Goal: Task Accomplishment & Management: Manage account settings

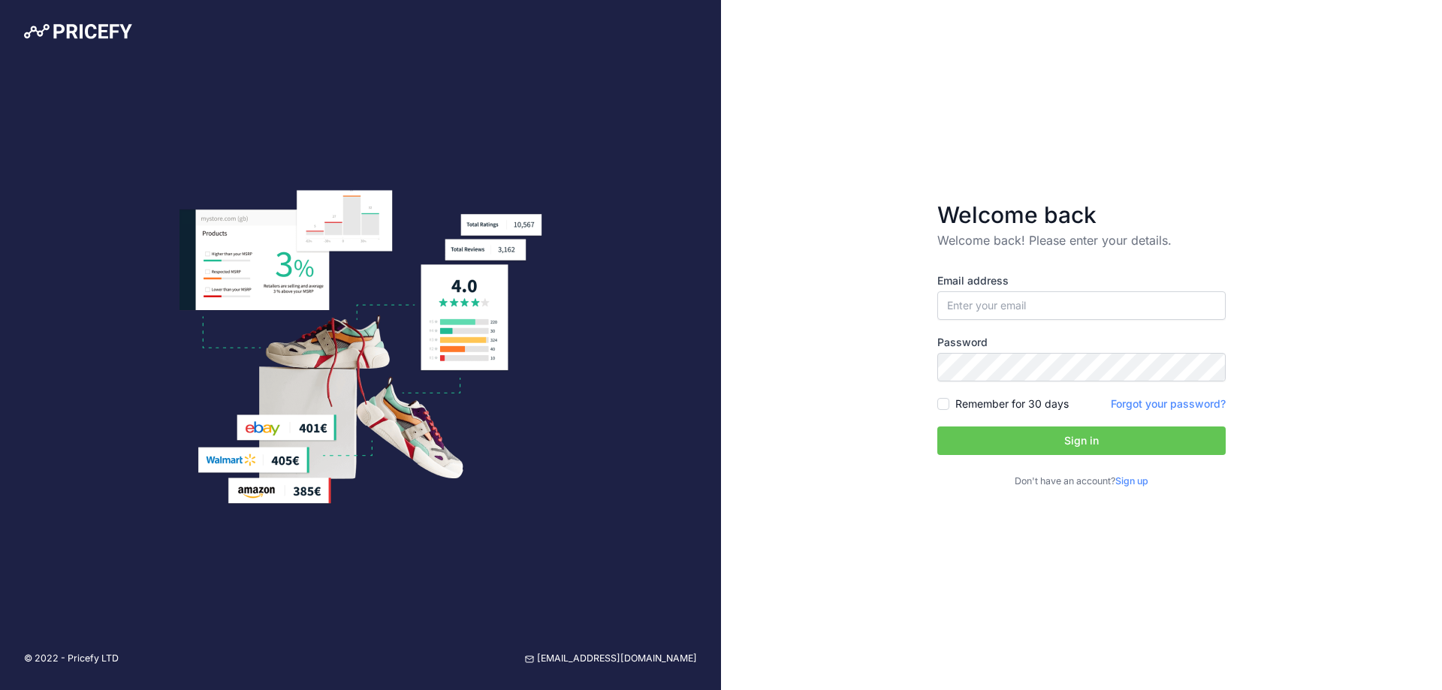
type input "[EMAIL_ADDRESS][DOMAIN_NAME]"
click at [946, 403] on input "Remember for 30 days" at bounding box center [943, 404] width 12 height 12
checkbox input "true"
click at [997, 430] on button "Sign in" at bounding box center [1081, 441] width 288 height 29
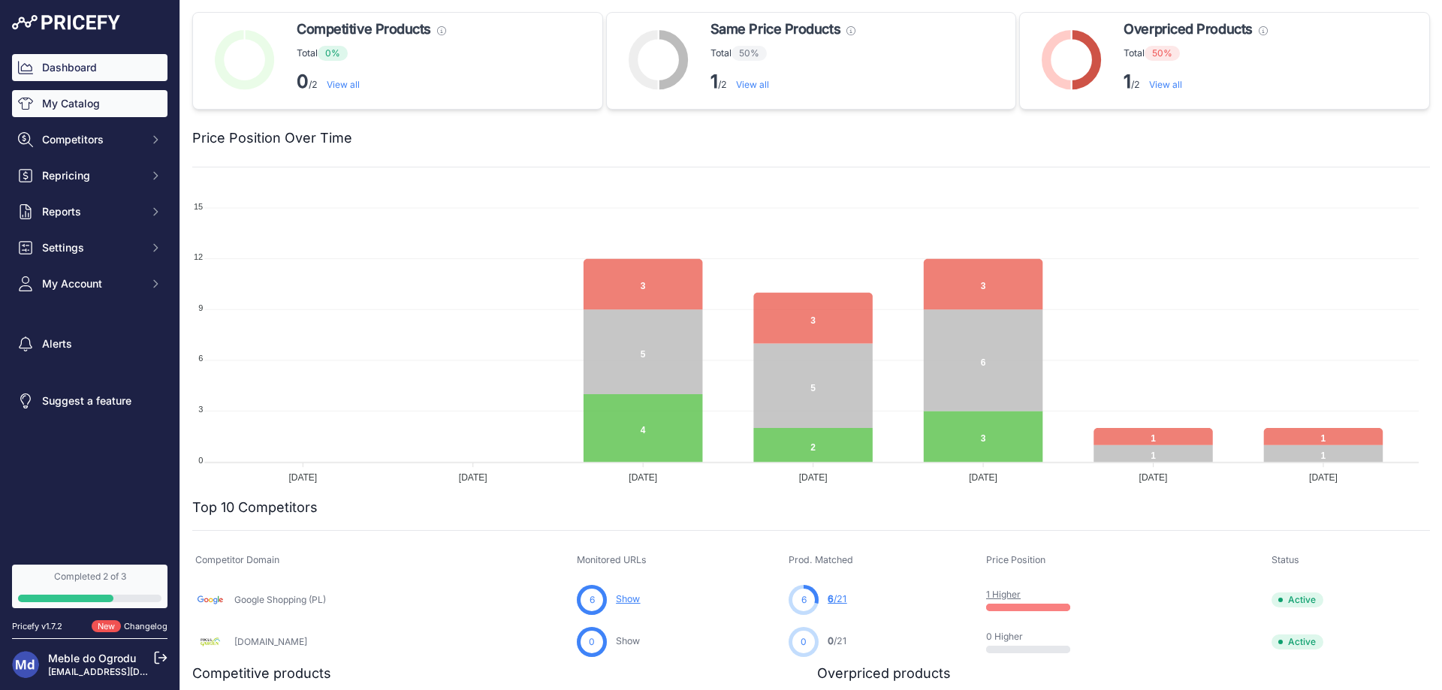
click at [124, 98] on link "My Catalog" at bounding box center [89, 103] width 155 height 27
